Goal: Information Seeking & Learning: Learn about a topic

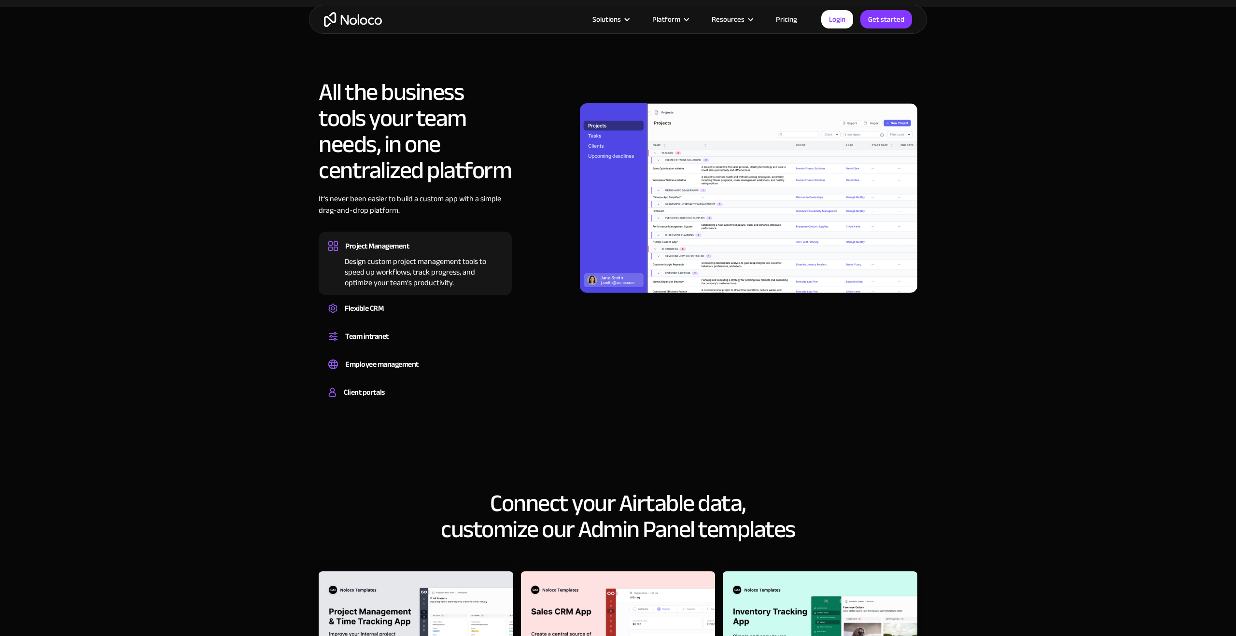
scroll to position [687, 0]
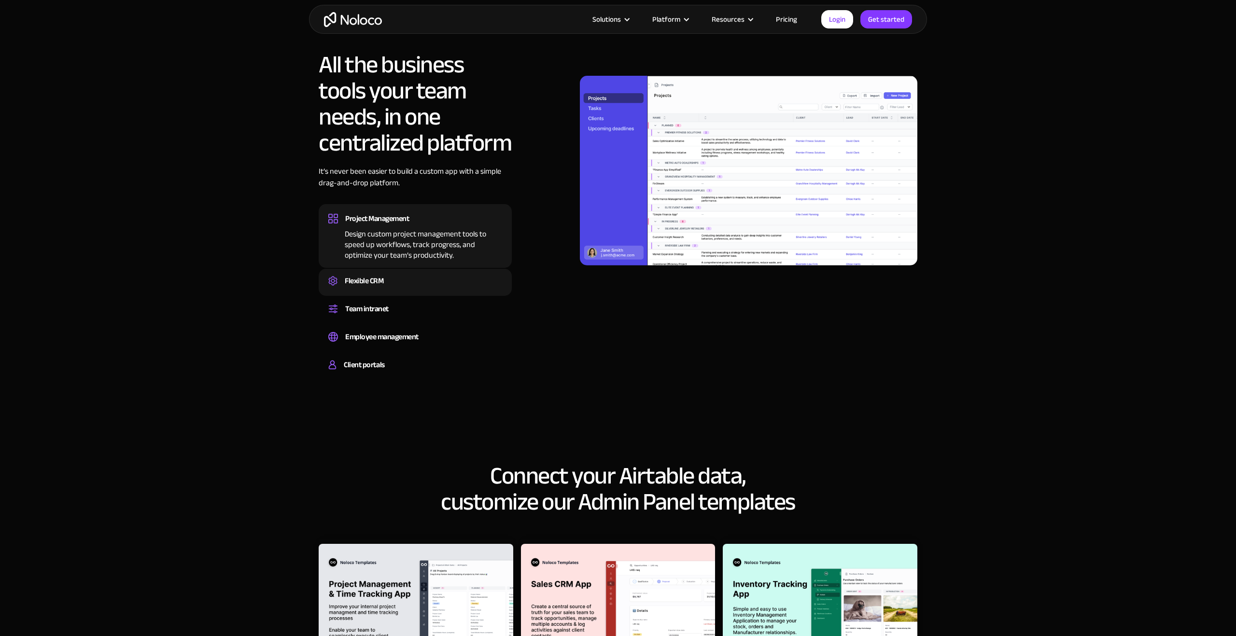
click at [348, 280] on div "Flexible CRM" at bounding box center [364, 281] width 39 height 14
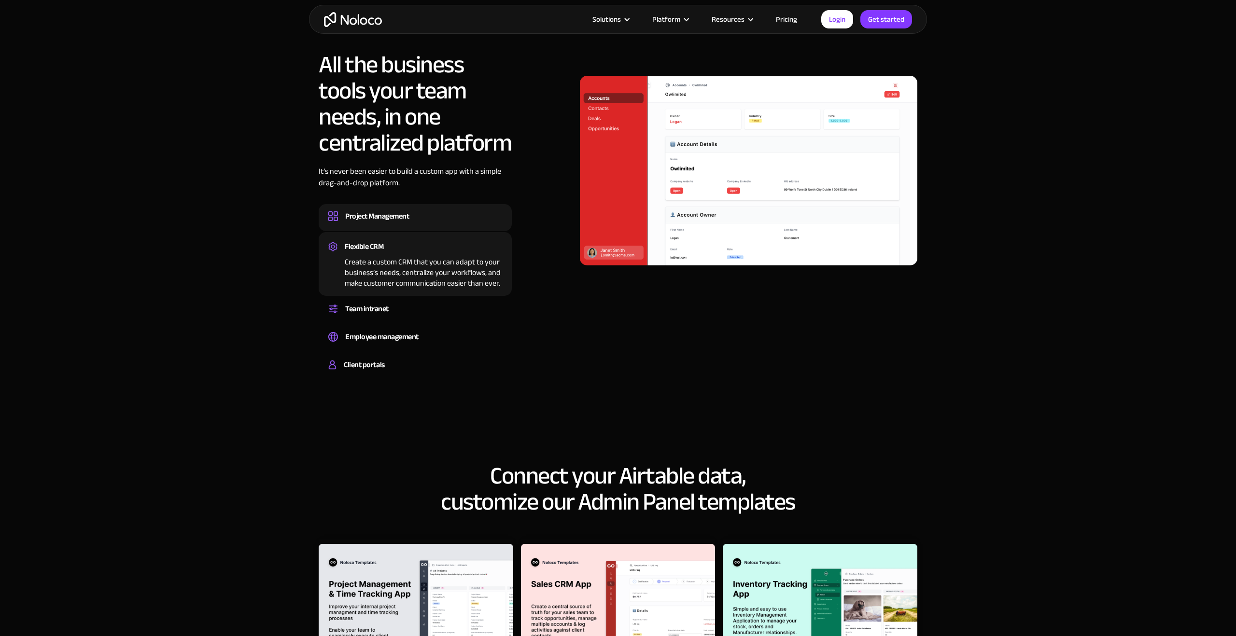
click at [399, 218] on div "Project Management" at bounding box center [377, 216] width 64 height 14
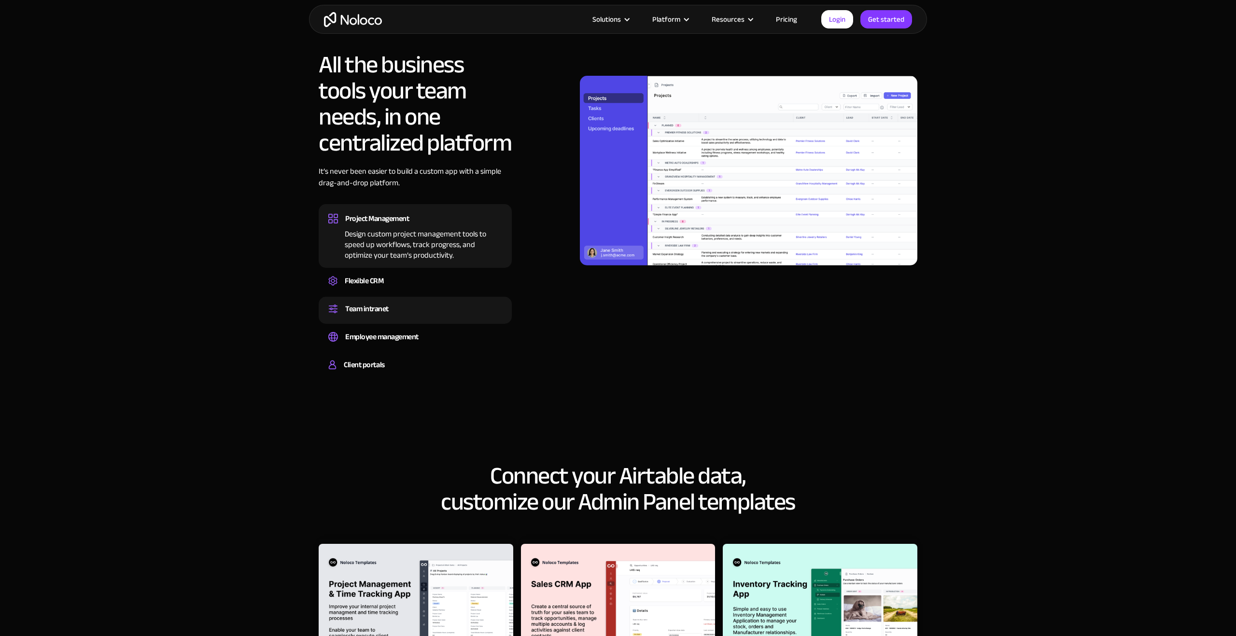
click at [371, 306] on div "Team intranet" at bounding box center [366, 309] width 43 height 14
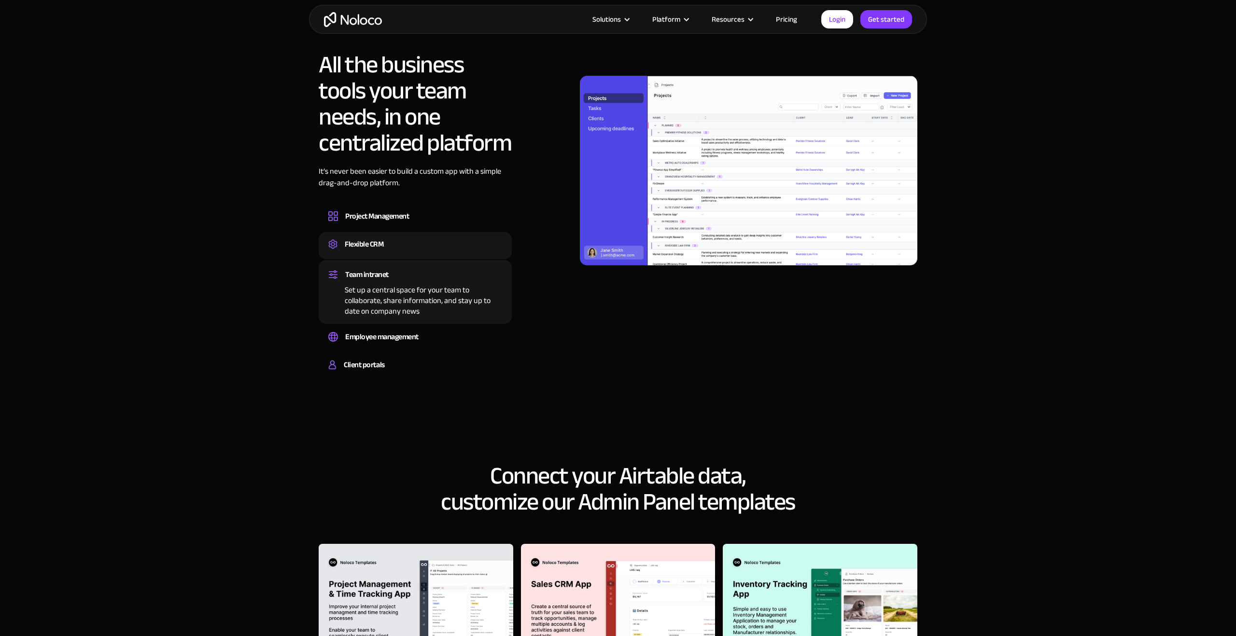
click at [393, 258] on div "Flexible CRM Create a custom CRM that you can adapt to your business’s needs, c…" at bounding box center [415, 245] width 193 height 27
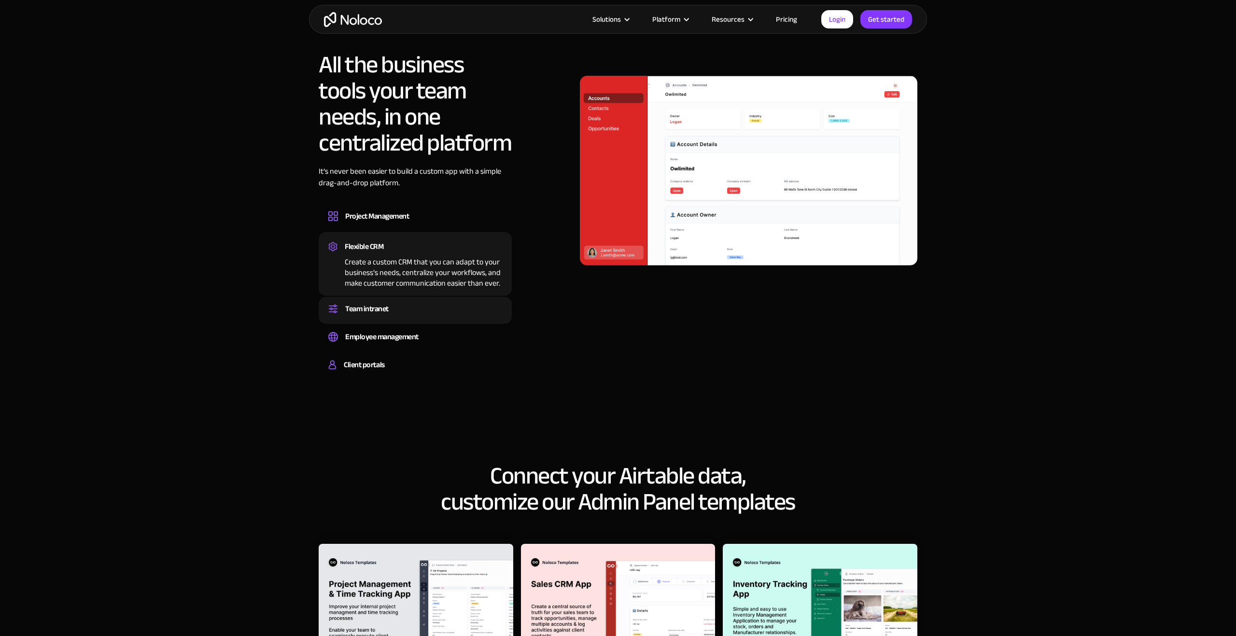
click at [393, 306] on div "Team intranet" at bounding box center [415, 309] width 174 height 14
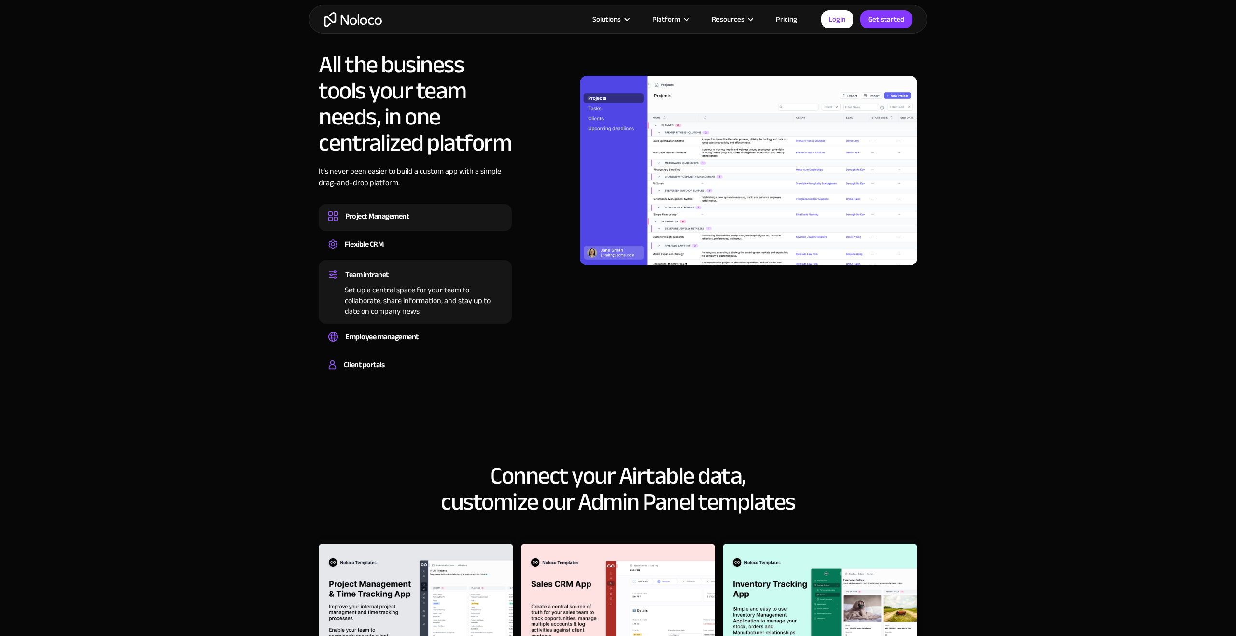
click at [405, 217] on div "Project Management" at bounding box center [377, 216] width 64 height 14
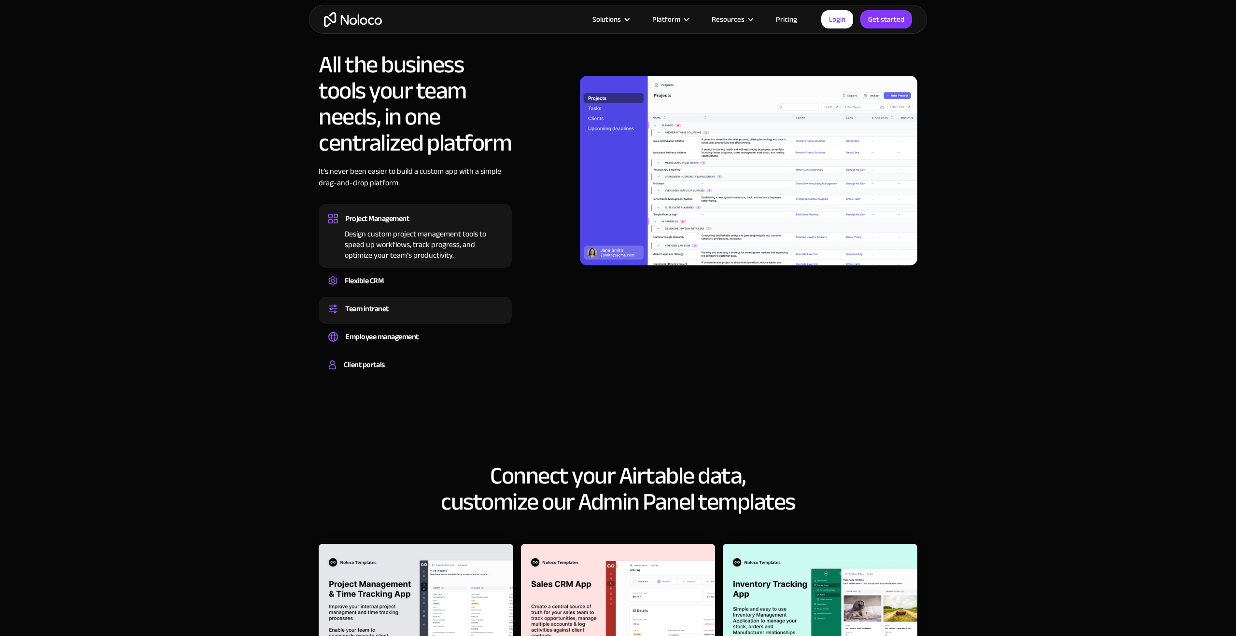
click at [372, 306] on div "Team intranet" at bounding box center [366, 309] width 43 height 14
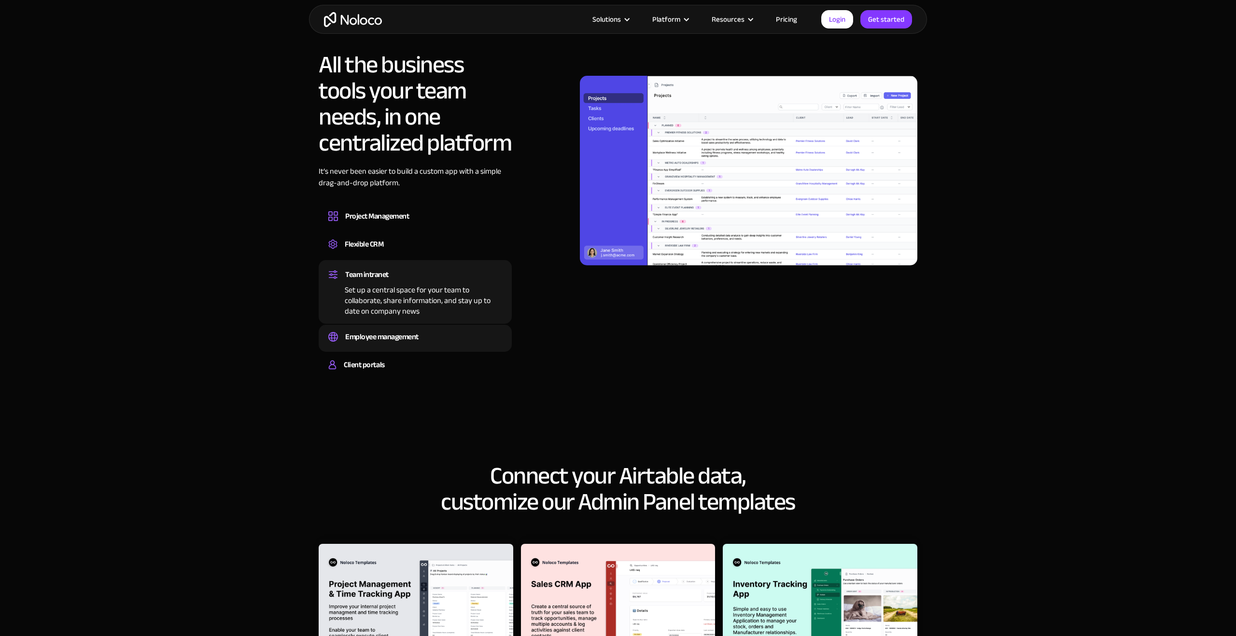
click at [374, 341] on div "Employee management" at bounding box center [381, 337] width 73 height 14
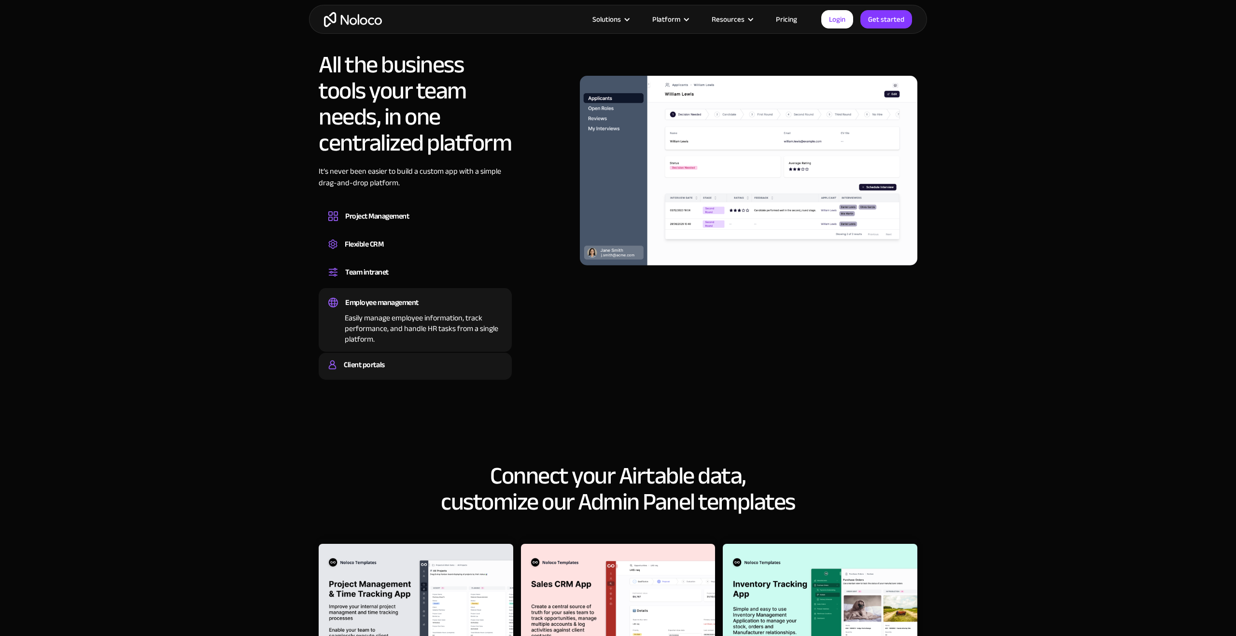
click at [382, 368] on div "Client portals" at bounding box center [364, 365] width 41 height 14
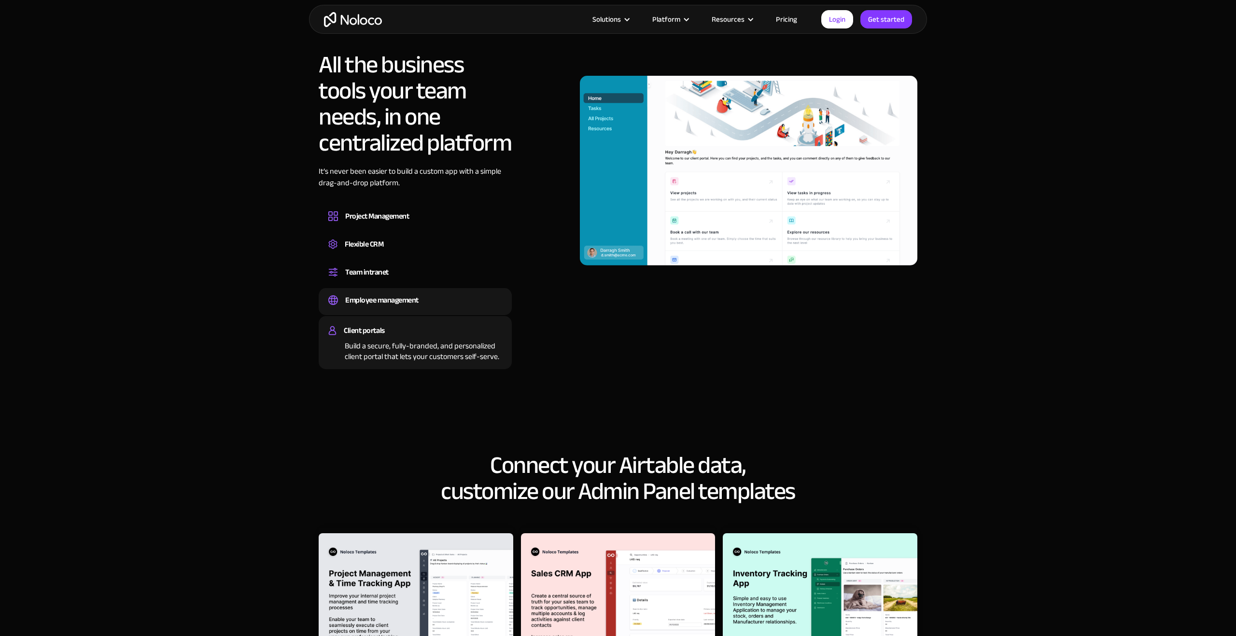
click at [418, 302] on div "Employee management" at bounding box center [381, 300] width 73 height 14
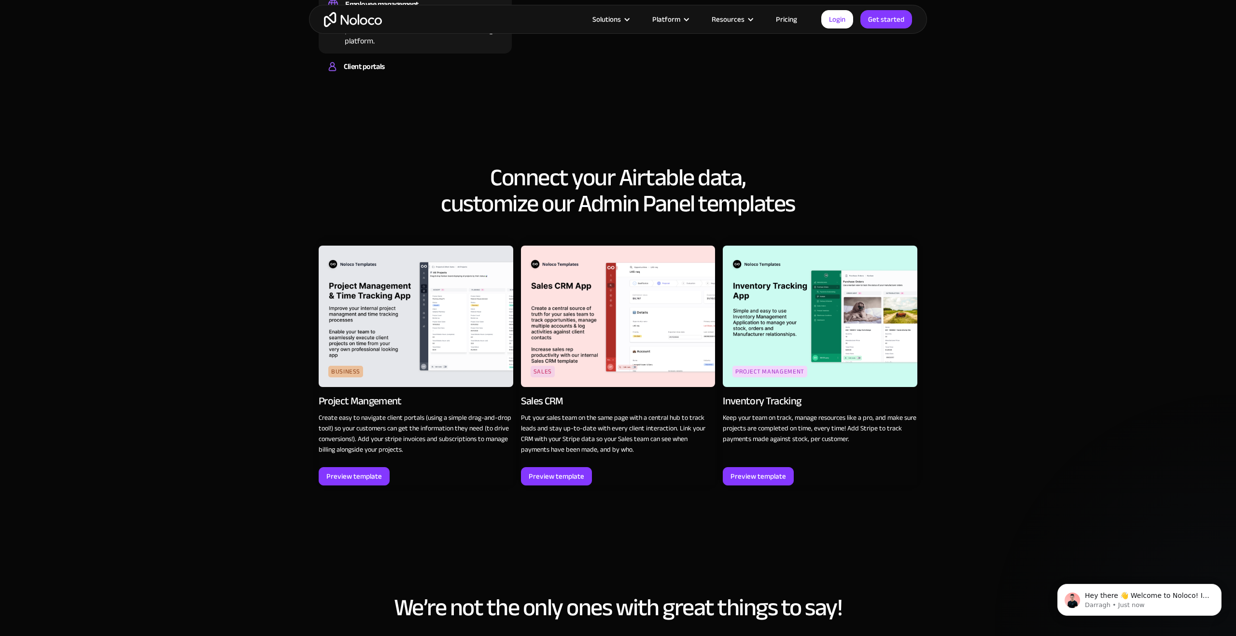
scroll to position [999, 0]
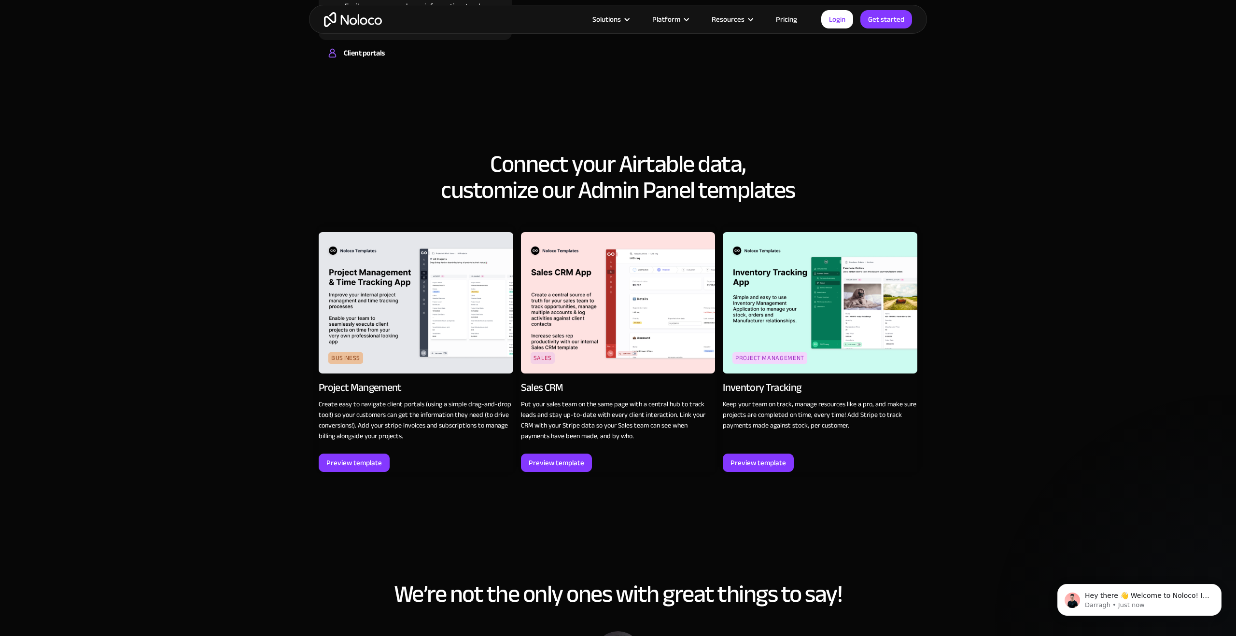
click at [607, 308] on img at bounding box center [618, 302] width 195 height 141
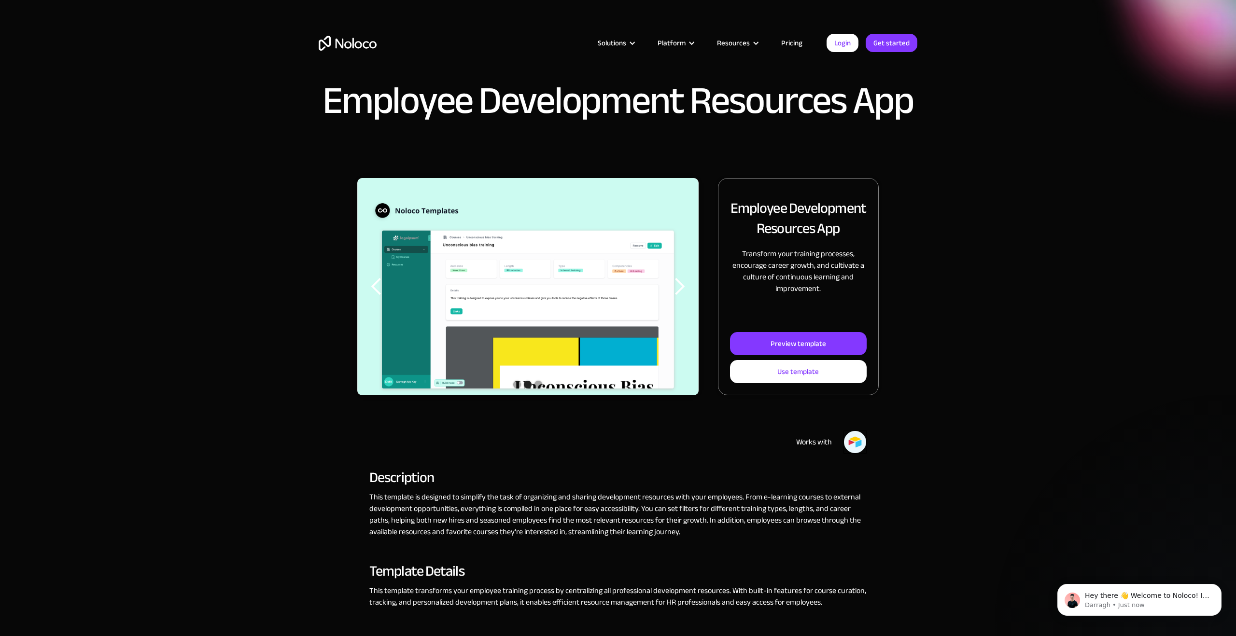
click at [683, 289] on div "next slide" at bounding box center [679, 286] width 19 height 19
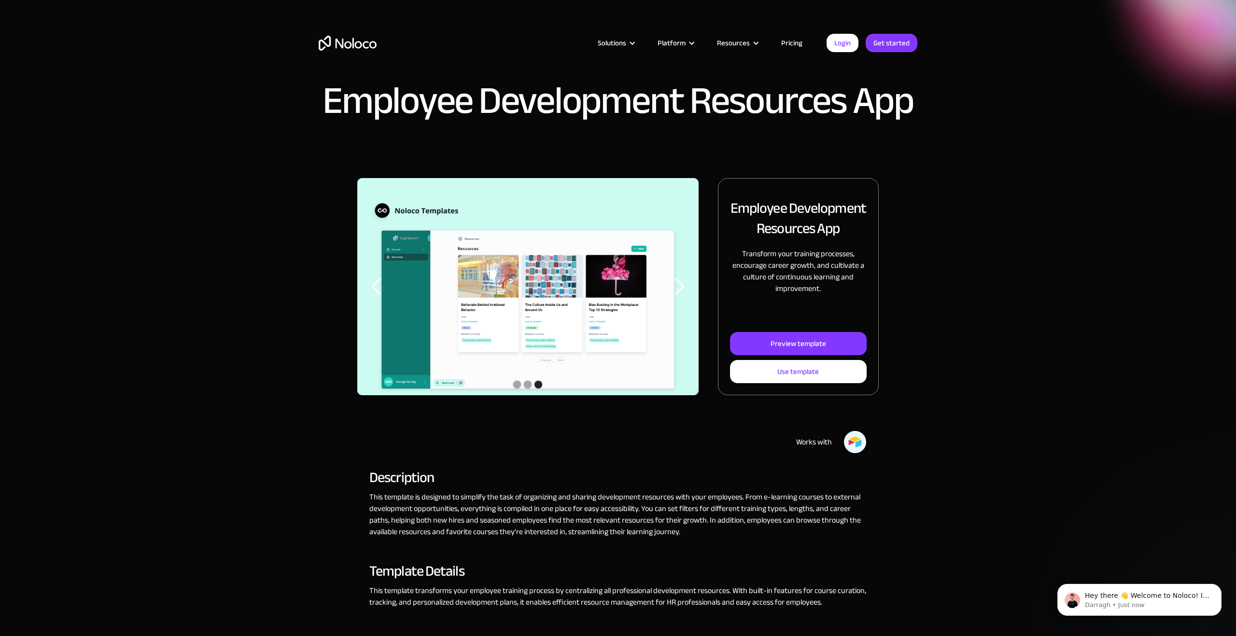
click at [683, 289] on div "next slide" at bounding box center [679, 286] width 19 height 19
